Goal: Task Accomplishment & Management: Use online tool/utility

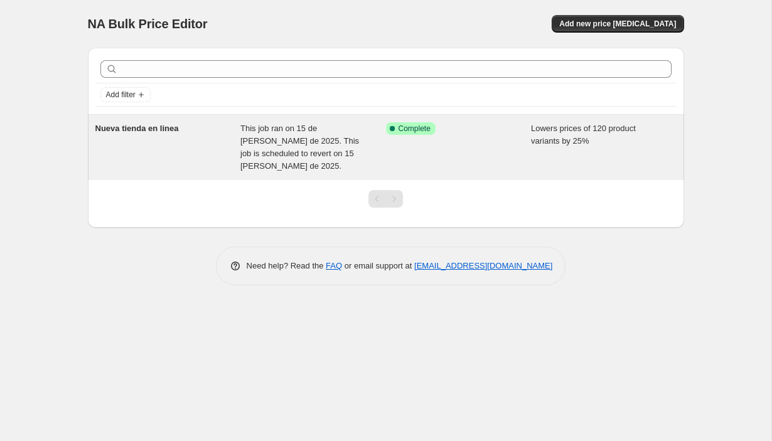
click at [307, 139] on span "This job ran on 15 de [PERSON_NAME] de 2025. This job is scheduled to revert on…" at bounding box center [299, 147] width 119 height 47
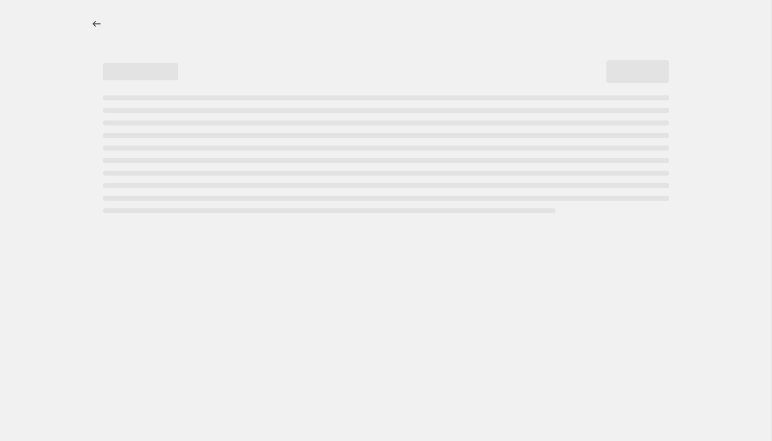
select select "percentage"
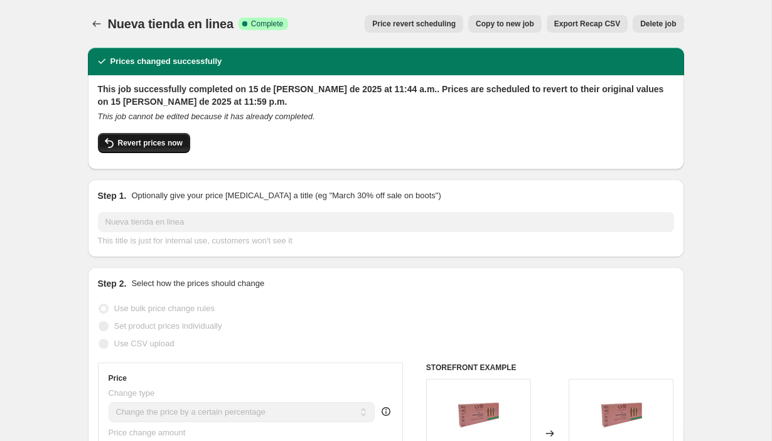
click at [132, 143] on span "Revert prices now" at bounding box center [150, 143] width 65 height 10
checkbox input "false"
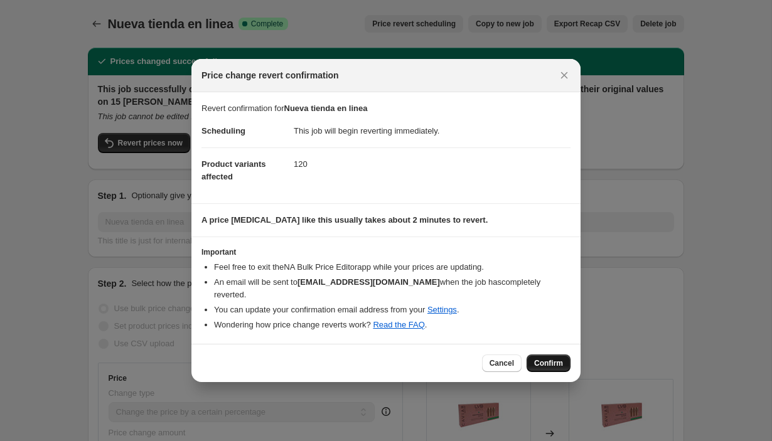
click at [558, 361] on span "Confirm" at bounding box center [548, 363] width 29 height 10
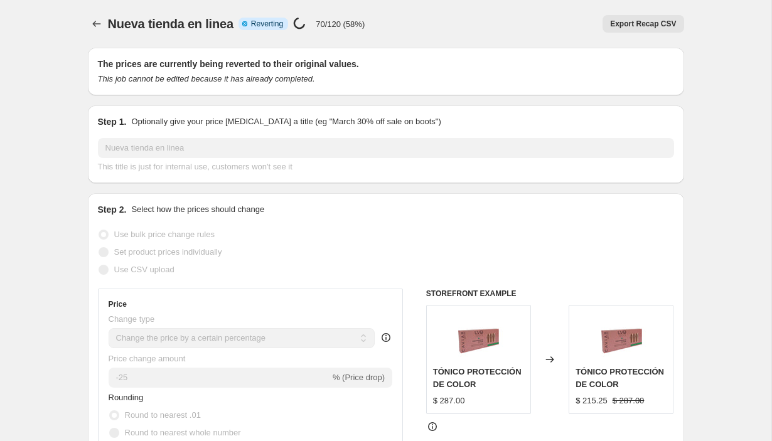
select select "percentage"
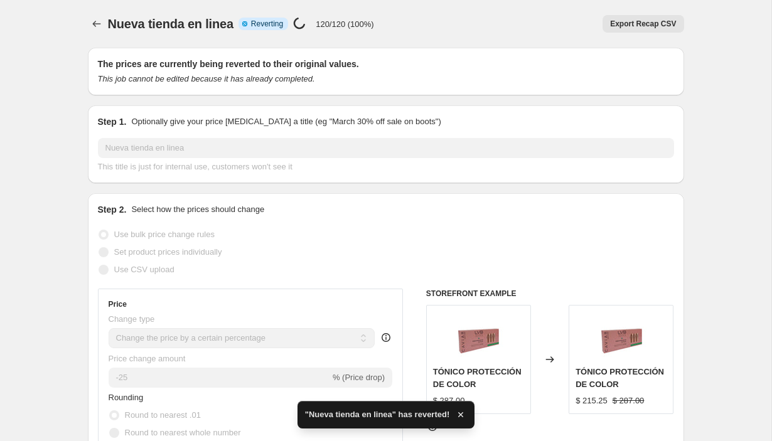
checkbox input "true"
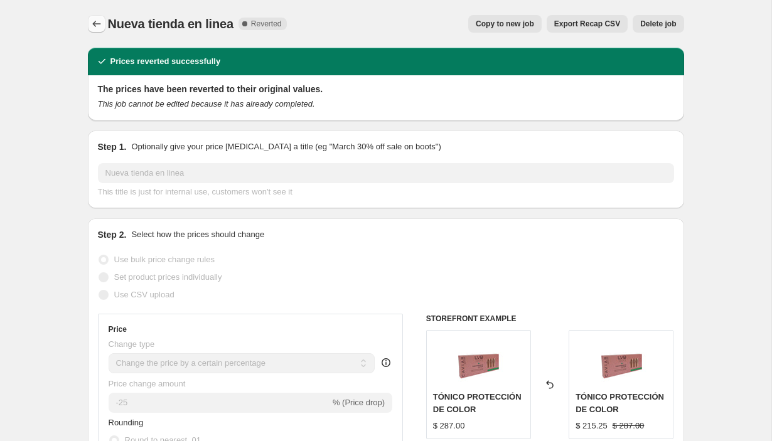
click at [97, 25] on icon "Price change jobs" at bounding box center [96, 24] width 13 height 13
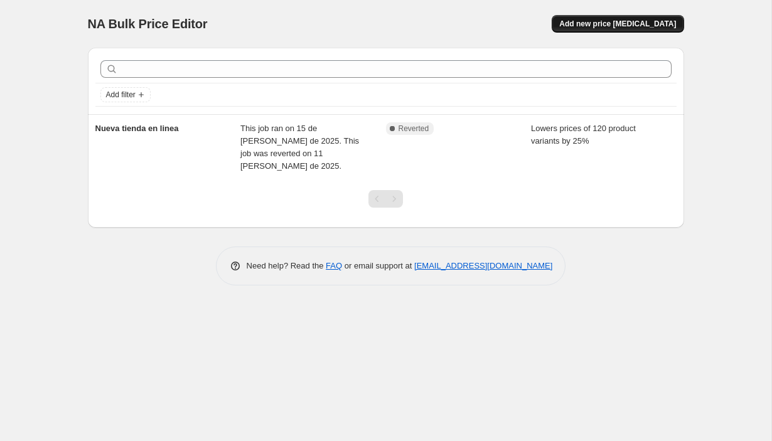
click at [648, 17] on button "Add new price [MEDICAL_DATA]" at bounding box center [617, 24] width 132 height 18
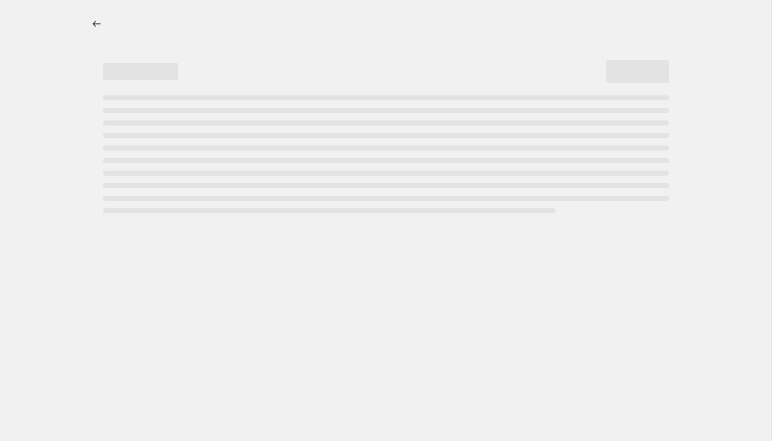
select select "percentage"
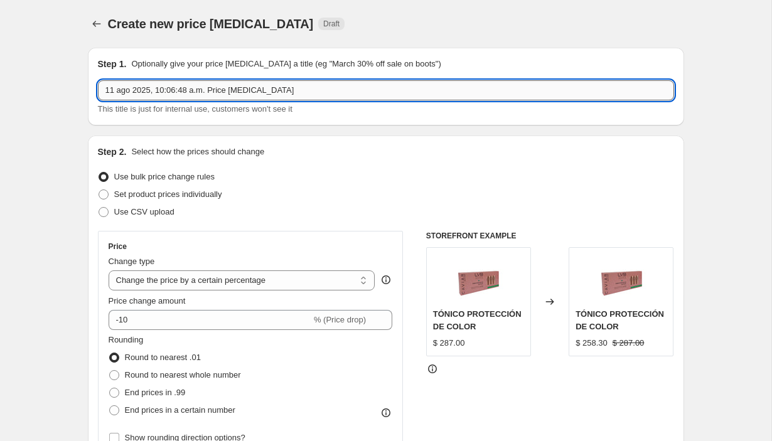
click at [290, 94] on input "11 ago 2025, 10:06:48 a.m. Price [MEDICAL_DATA]" at bounding box center [386, 90] width 576 height 20
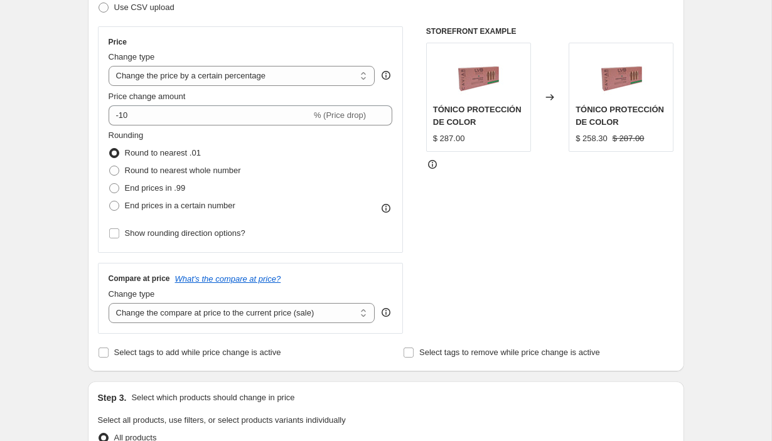
scroll to position [215, 0]
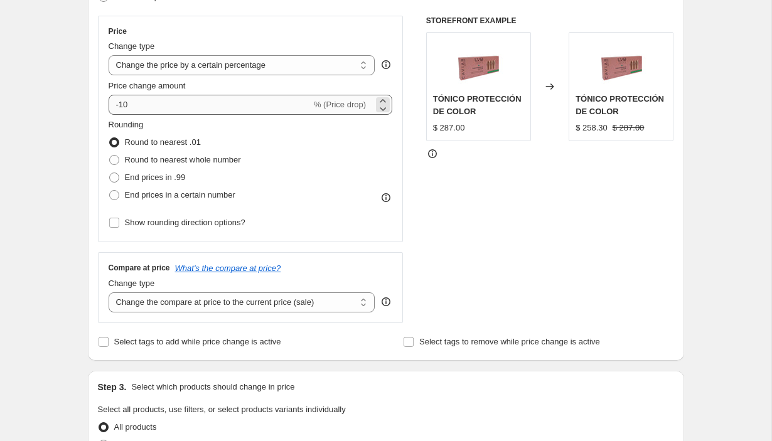
type input "Hot Fashion Sale | 2025"
click at [169, 102] on input "-10" at bounding box center [210, 105] width 203 height 20
type input "-1"
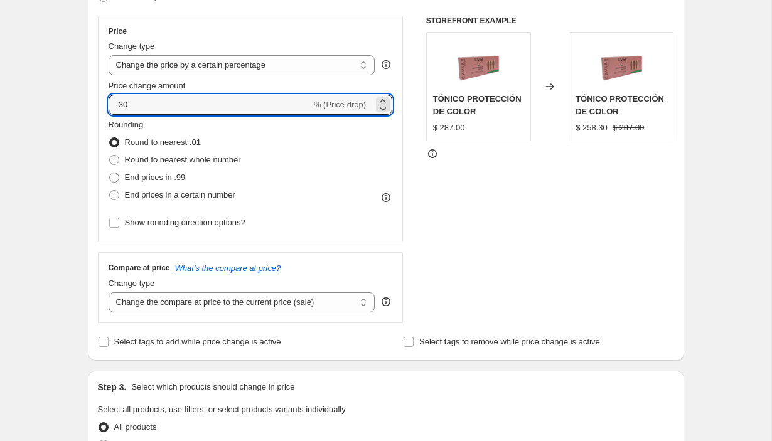
type input "-30"
click at [432, 302] on div "STOREFRONT EXAMPLE TÓNICO PROTECCIÓN DE COLOR $ 287.00 Changed to TÓNICO PROTEC…" at bounding box center [550, 169] width 248 height 307
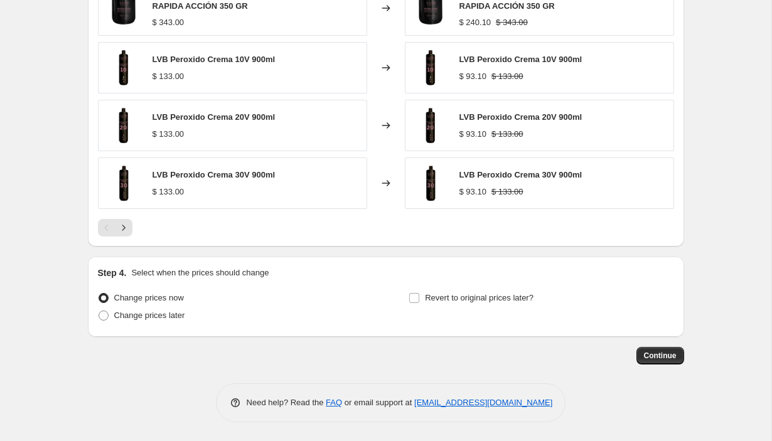
scroll to position [817, 0]
click at [414, 297] on input "Revert to original prices later?" at bounding box center [414, 298] width 10 height 10
checkbox input "true"
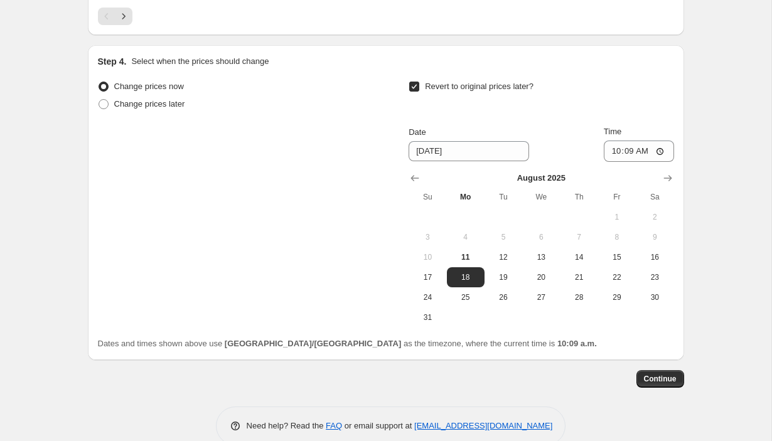
scroll to position [1053, 0]
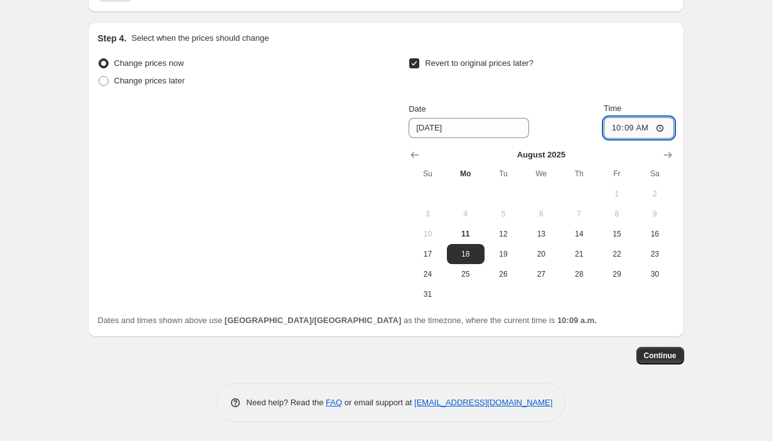
click at [625, 127] on input "10:09" at bounding box center [638, 127] width 70 height 21
click at [640, 127] on input "11:09" at bounding box center [638, 127] width 70 height 21
click at [661, 126] on input "11:59" at bounding box center [638, 127] width 70 height 21
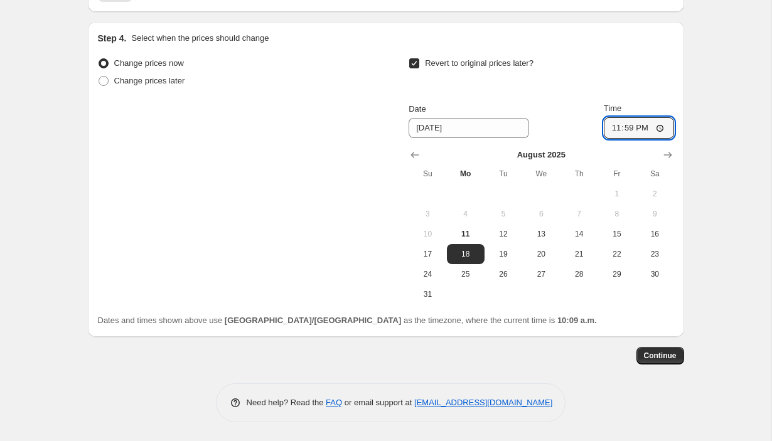
type input "23:59"
click at [649, 353] on span "Continue" at bounding box center [660, 356] width 33 height 10
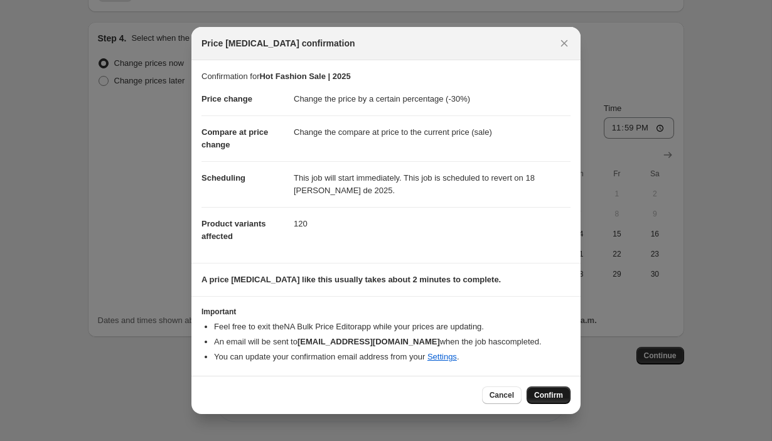
click at [550, 395] on span "Confirm" at bounding box center [548, 395] width 29 height 10
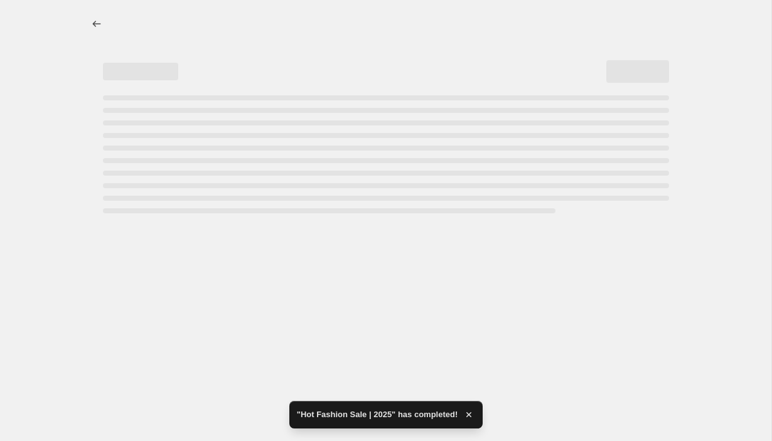
select select "percentage"
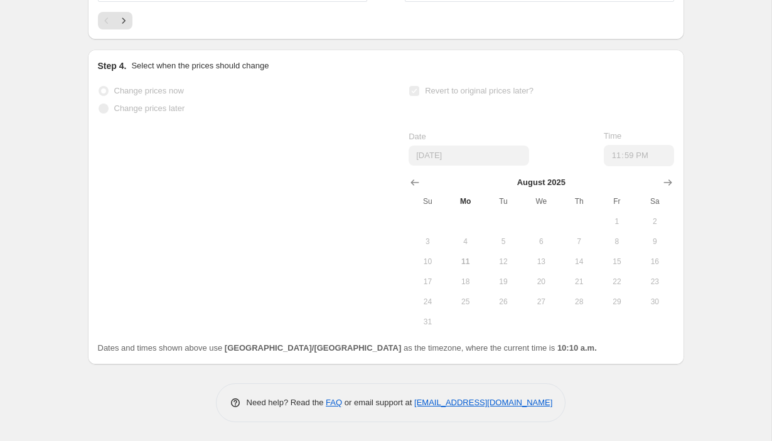
scroll to position [1157, 0]
